Goal: Obtain resource: Download file/media

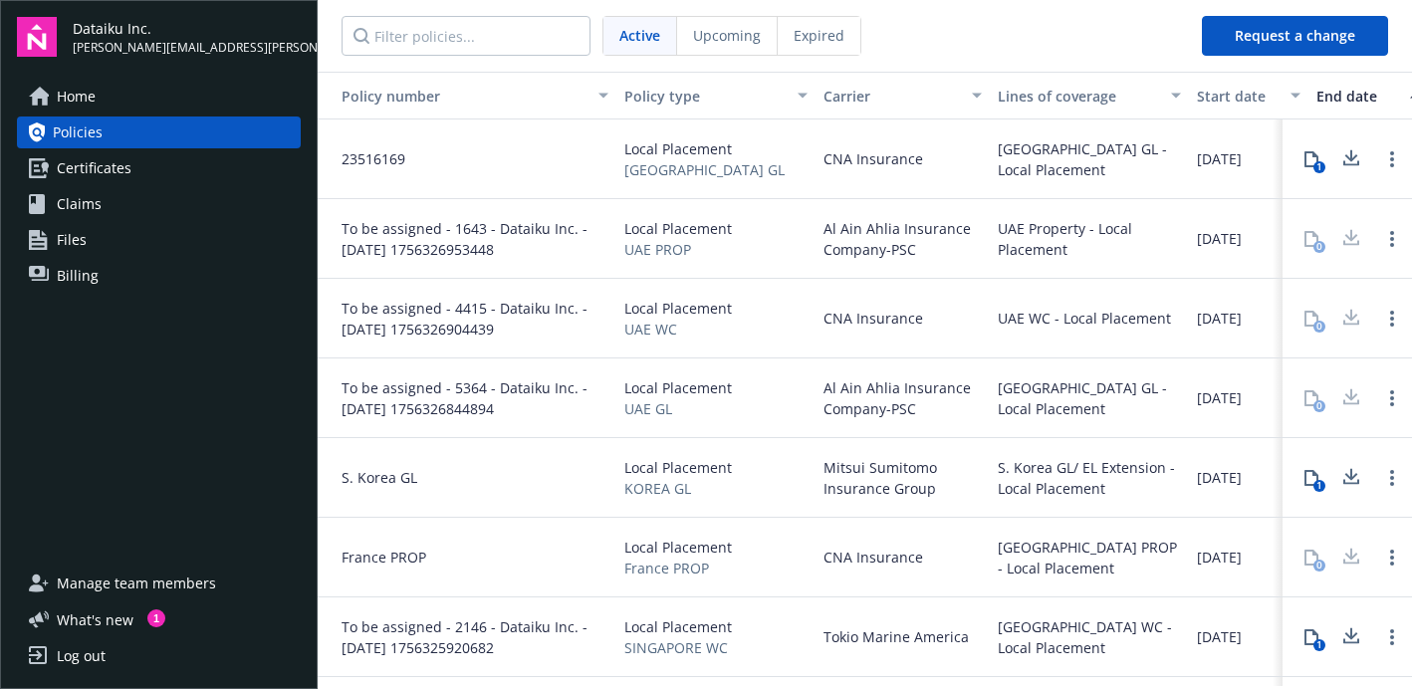
click at [930, 559] on div "CNA Insurance" at bounding box center [903, 558] width 174 height 80
click at [1092, 546] on div "[GEOGRAPHIC_DATA] PROP - Local Placement" at bounding box center [1089, 558] width 183 height 42
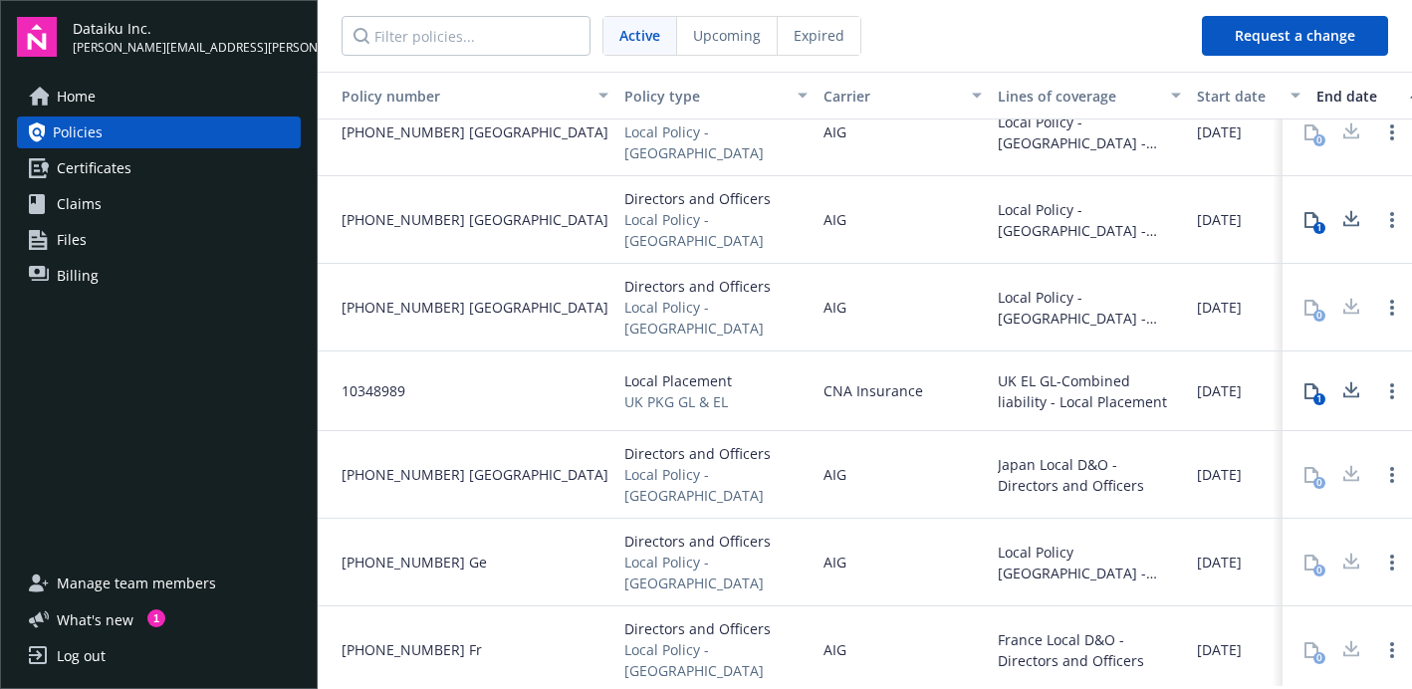
scroll to position [1140, 0]
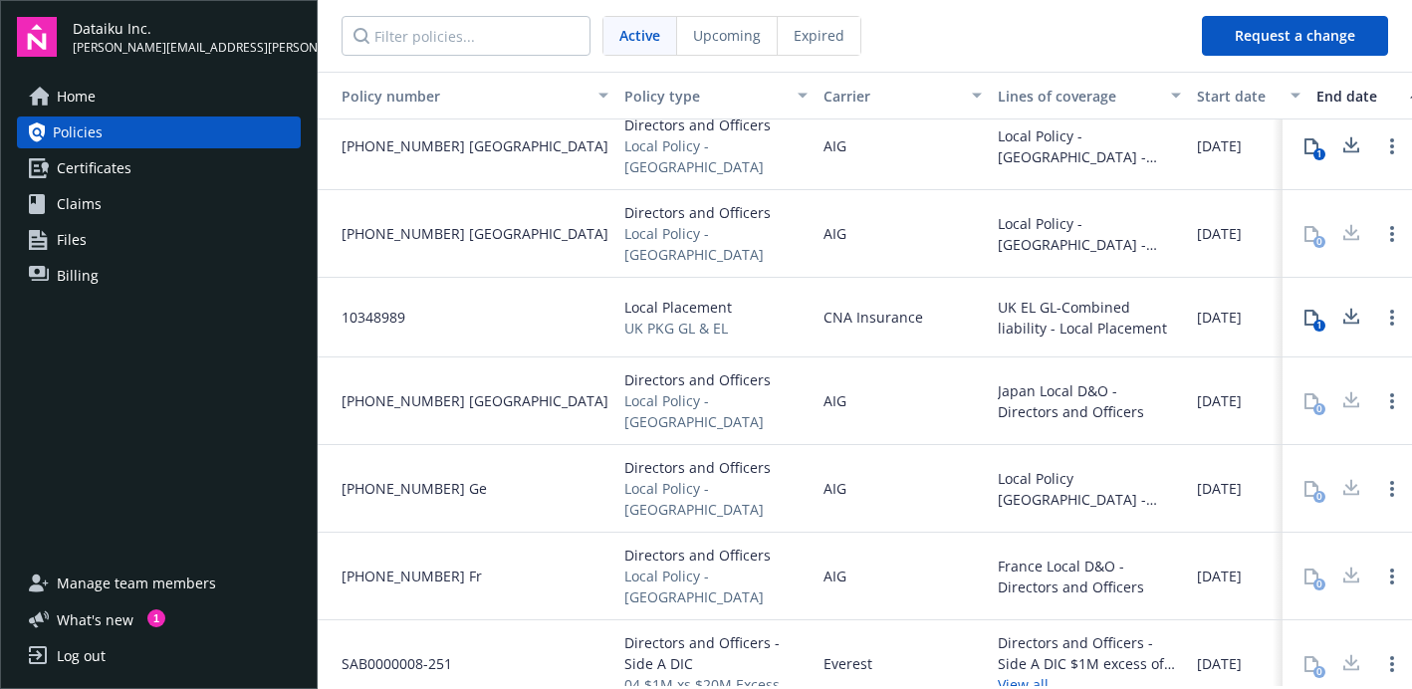
click at [722, 533] on div "Directors and Officers Local Policy - [GEOGRAPHIC_DATA]" at bounding box center [715, 577] width 199 height 88
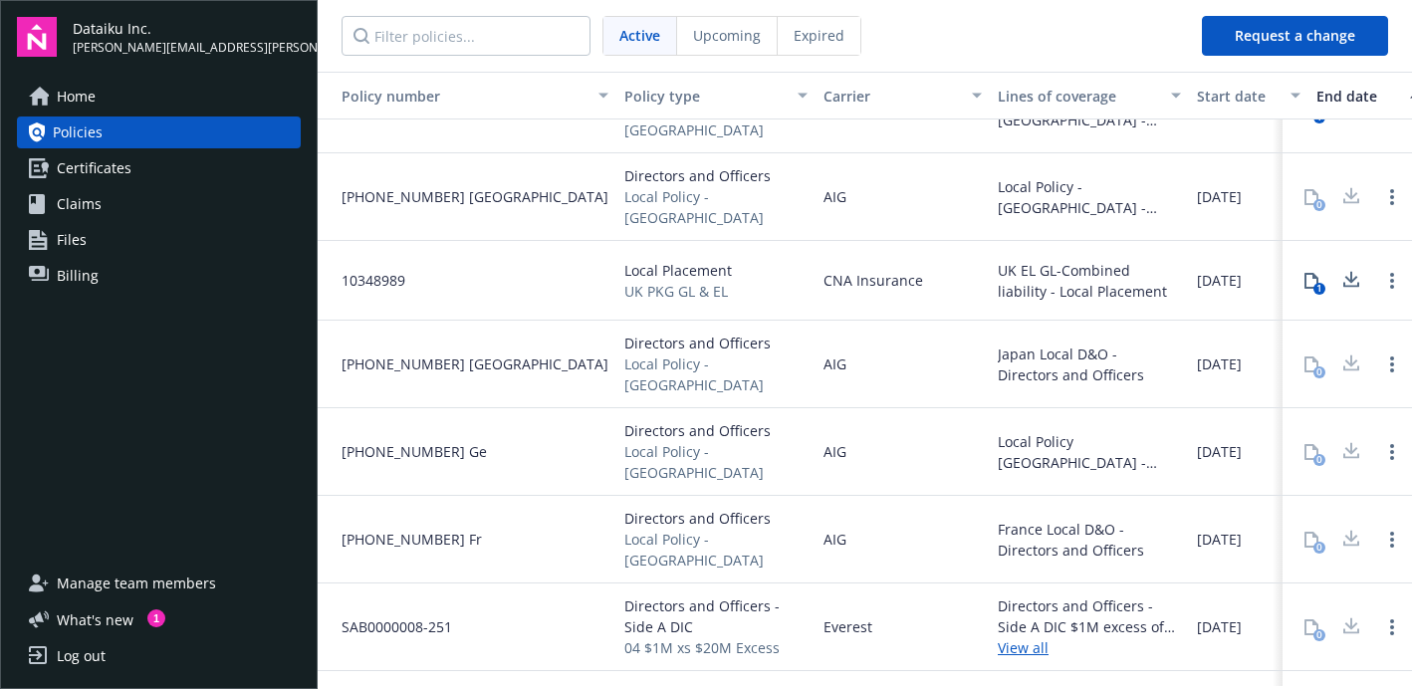
scroll to position [1258, 0]
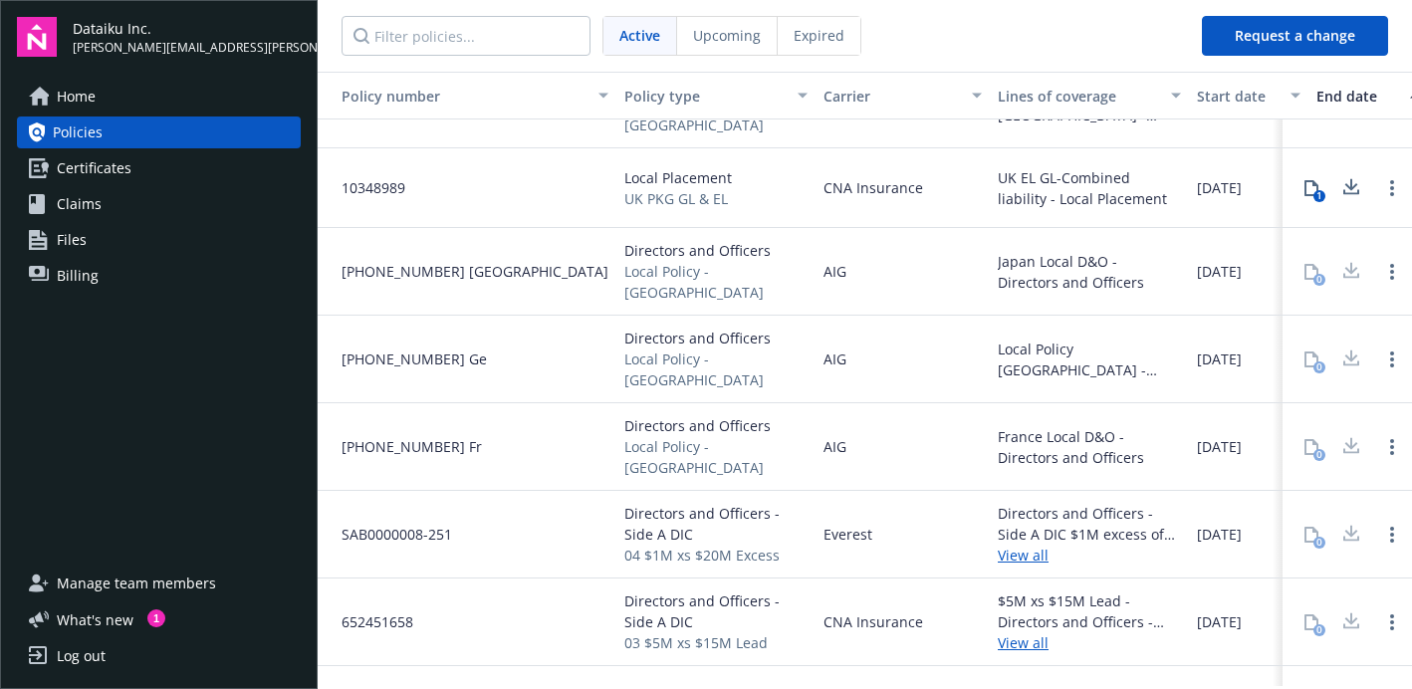
click at [676, 591] on span "Directors and Officers - Side A DIC" at bounding box center [715, 612] width 183 height 42
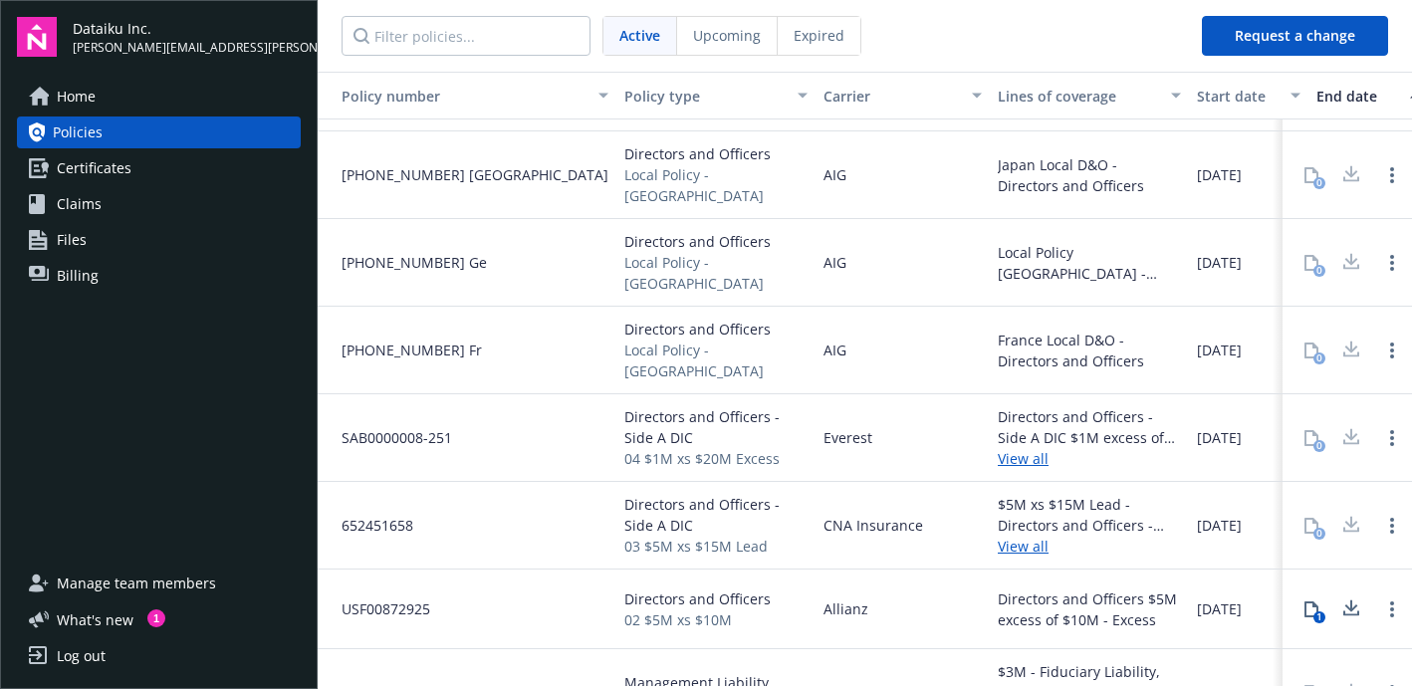
scroll to position [1503, 0]
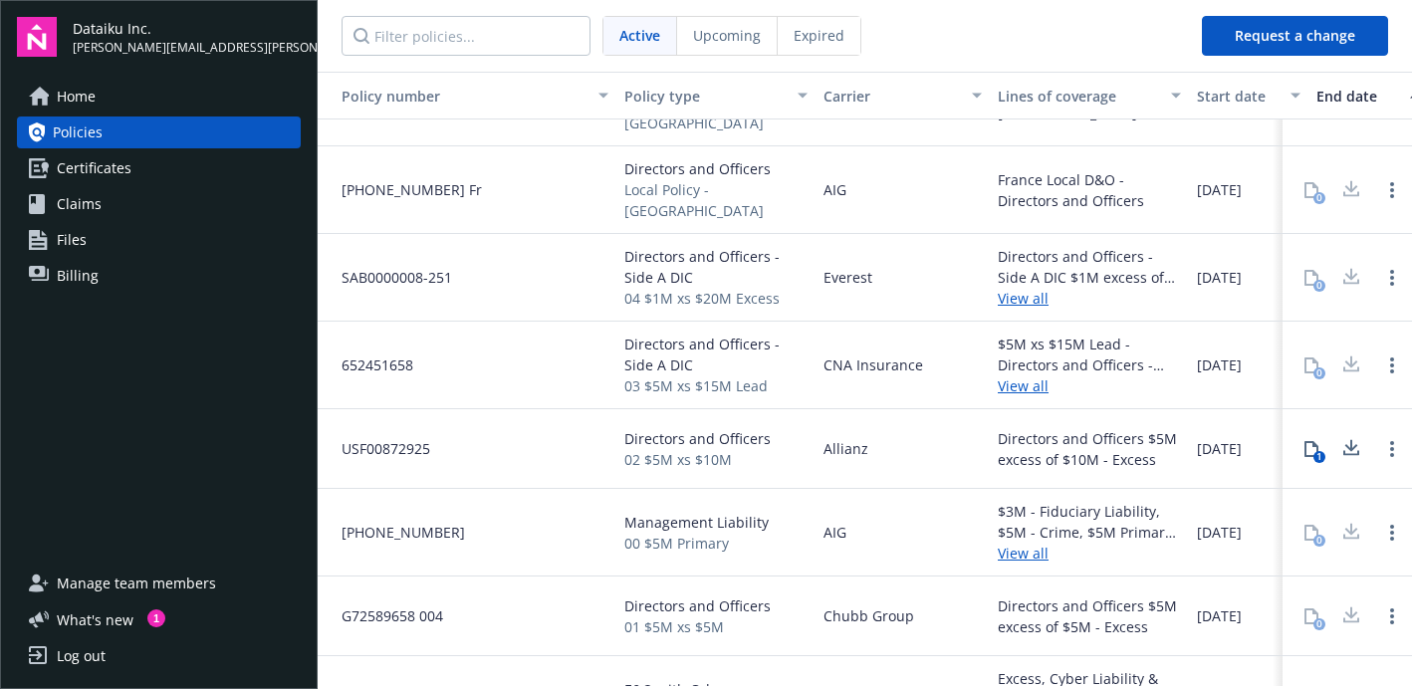
click at [868, 536] on div "AIG" at bounding box center [903, 533] width 174 height 88
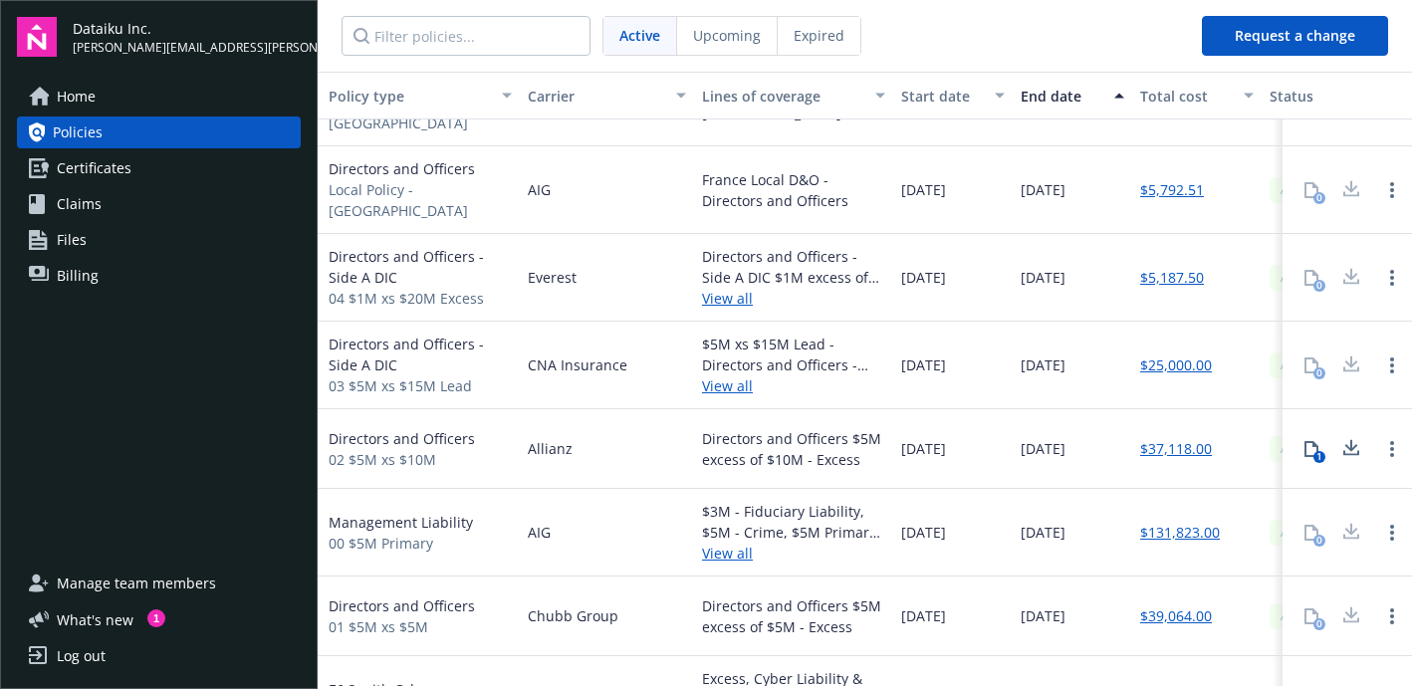
scroll to position [1503, 20]
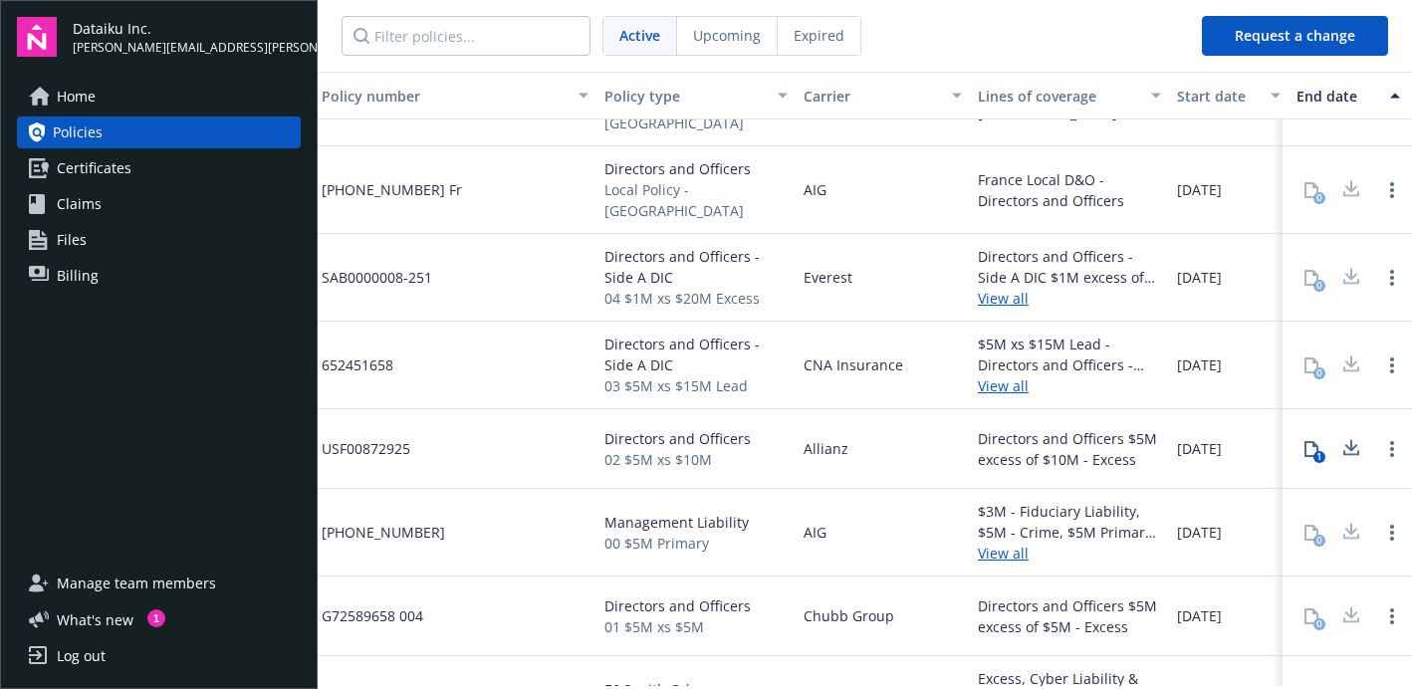
click at [1255, 513] on div "0" at bounding box center [1332, 533] width 82 height 40
click at [1255, 513] on div "0" at bounding box center [1312, 533] width 40 height 40
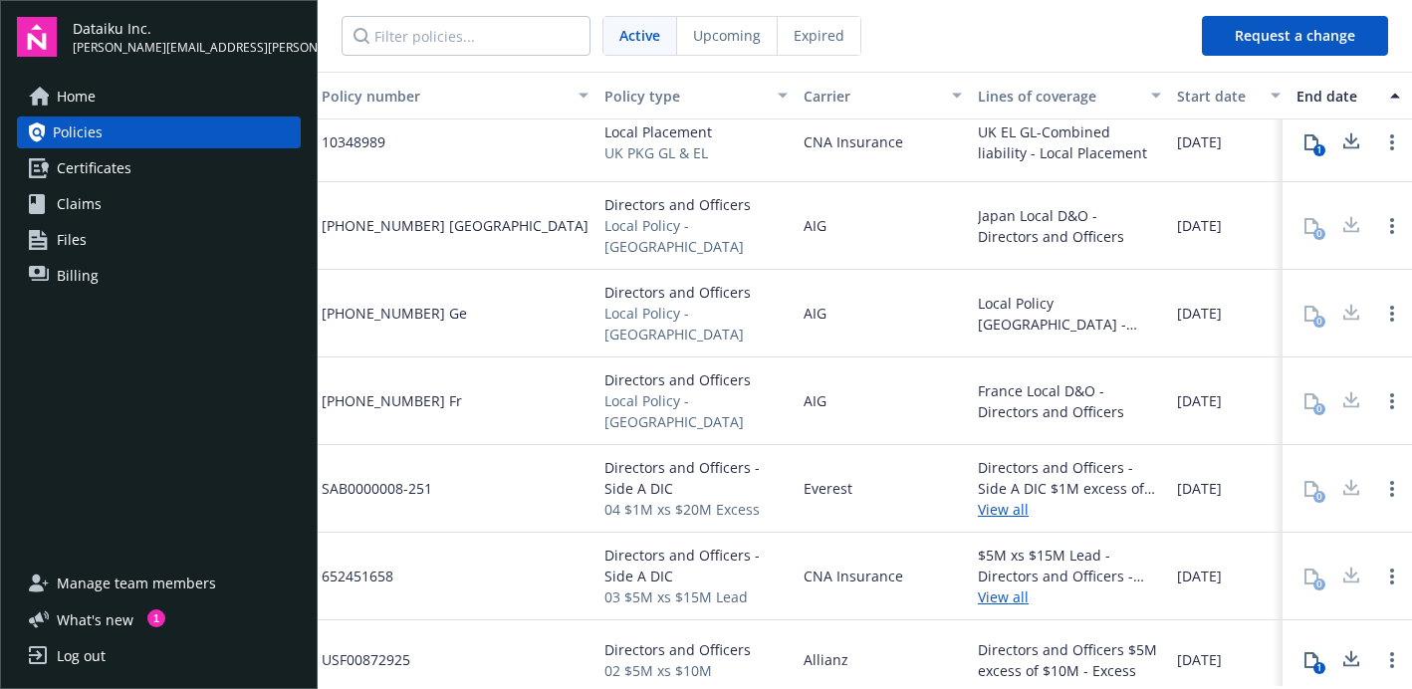
scroll to position [1300, 20]
click at [799, 43] on span "Expired" at bounding box center [819, 35] width 51 height 21
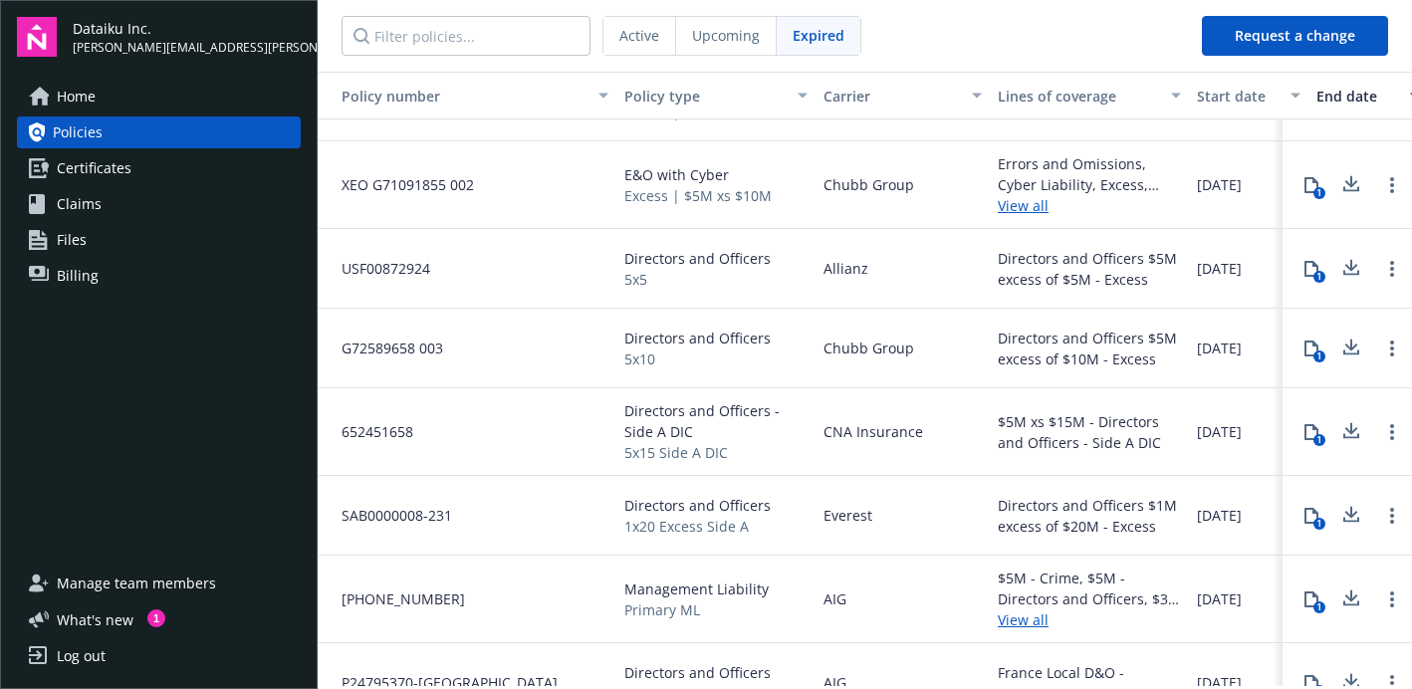
scroll to position [1915, 0]
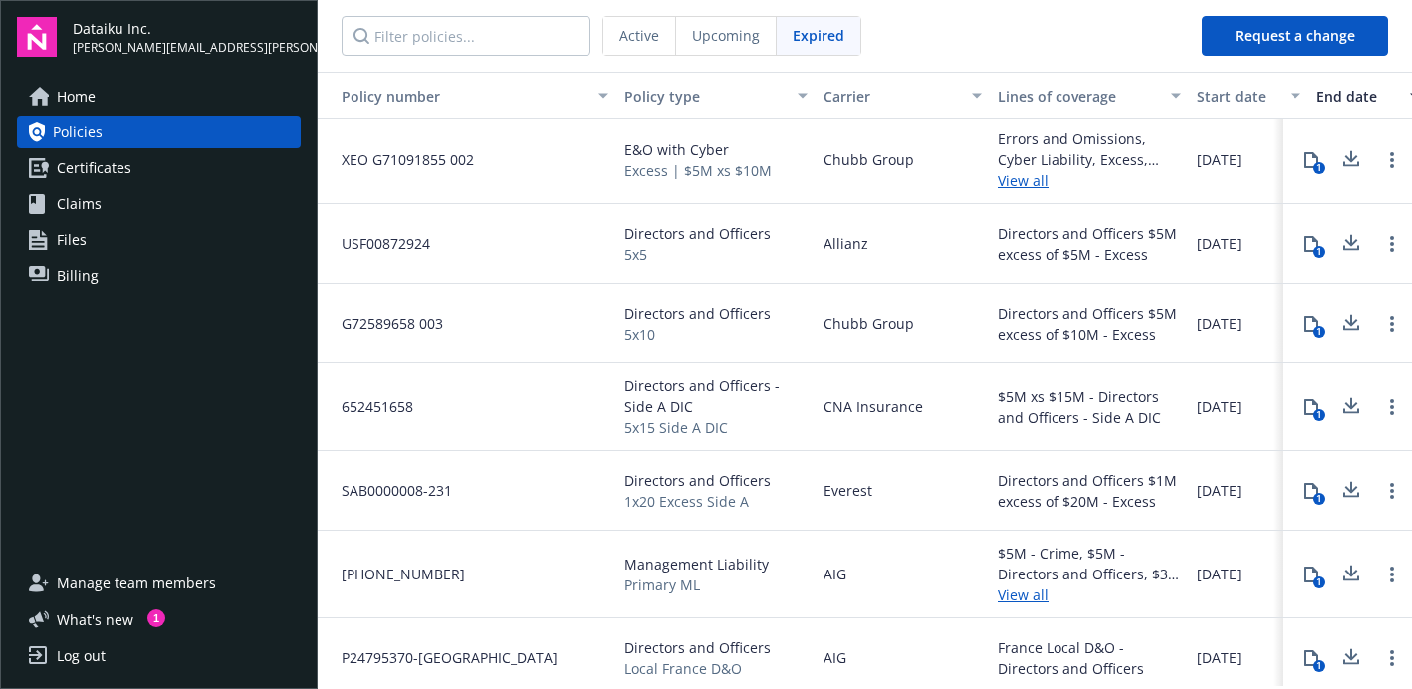
click at [845, 551] on div "AIG" at bounding box center [903, 575] width 174 height 88
click at [1255, 581] on icon at bounding box center [1351, 578] width 16 height 5
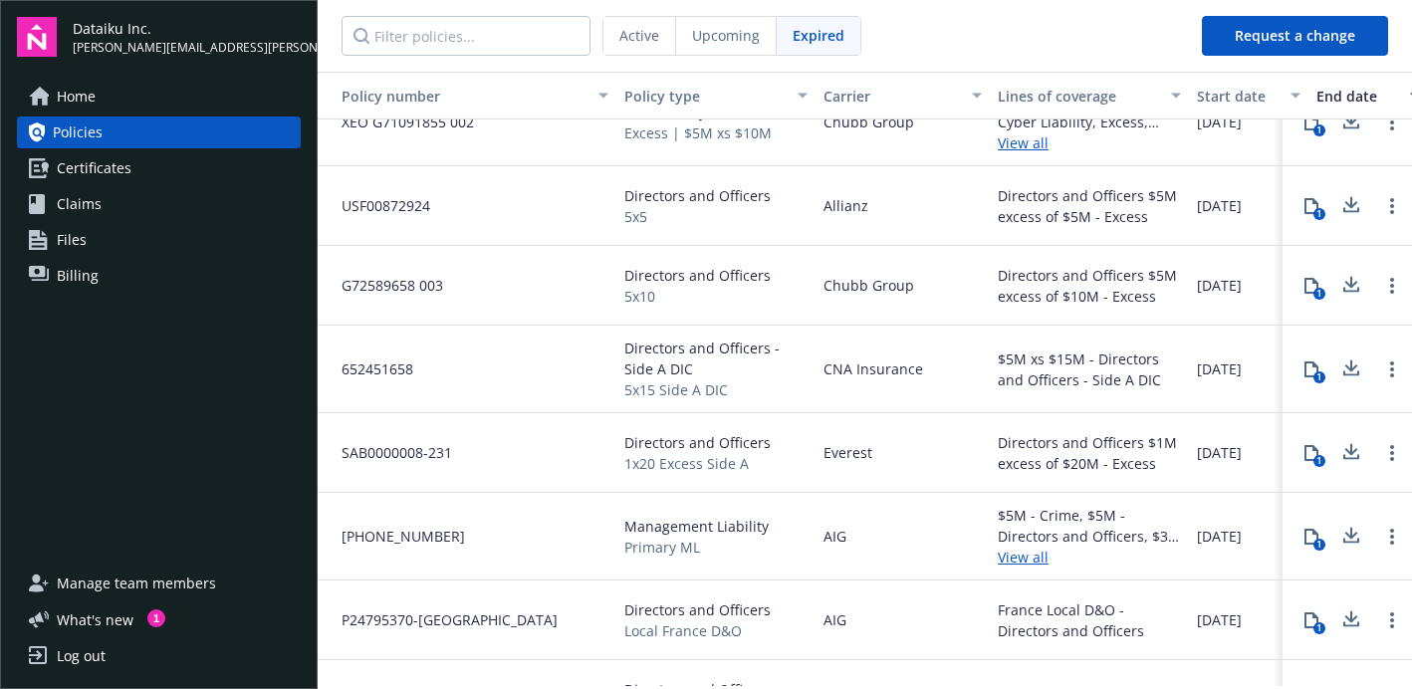
scroll to position [1968, 0]
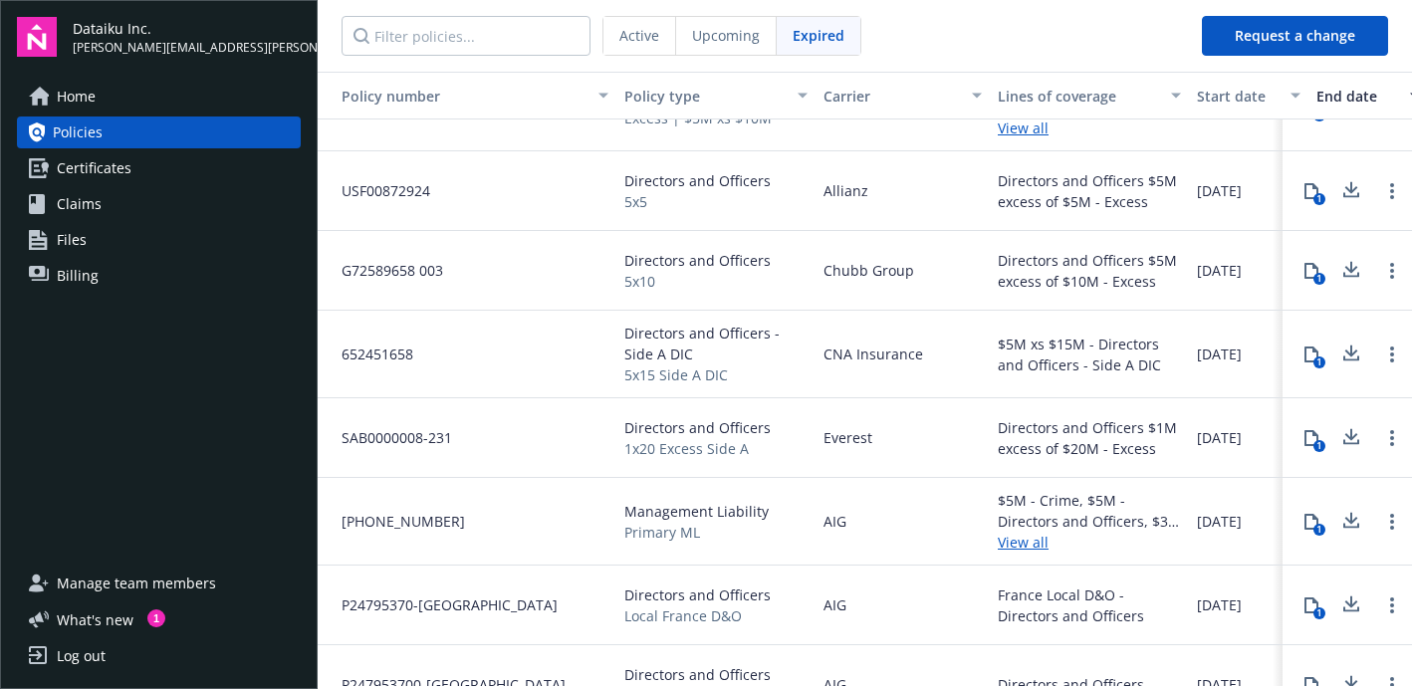
click at [1255, 609] on icon at bounding box center [1351, 608] width 16 height 5
